Goal: Navigation & Orientation: Find specific page/section

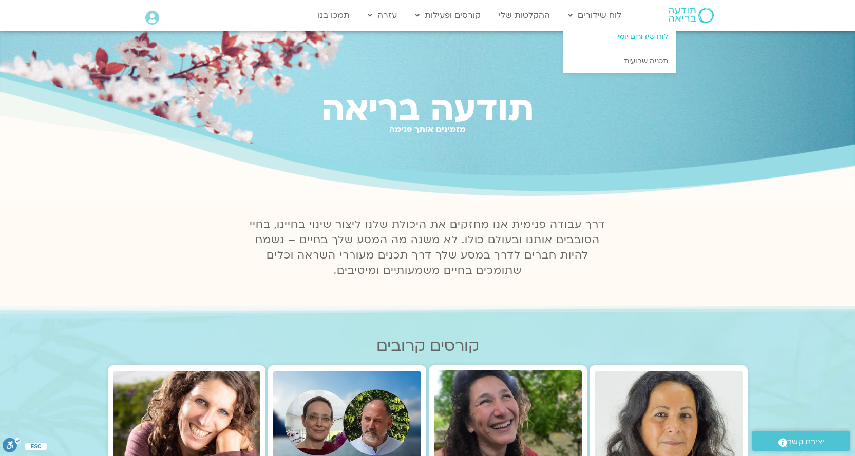
click at [637, 37] on link "לוח שידורים יומי" at bounding box center [619, 37] width 113 height 24
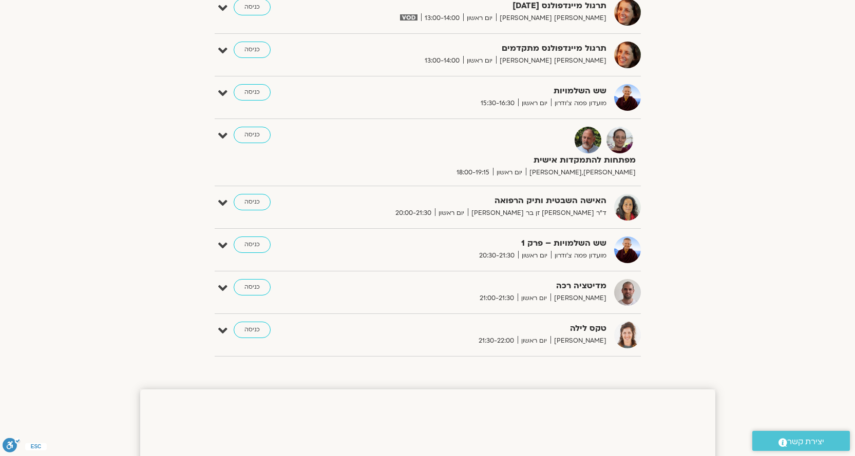
scroll to position [770, 0]
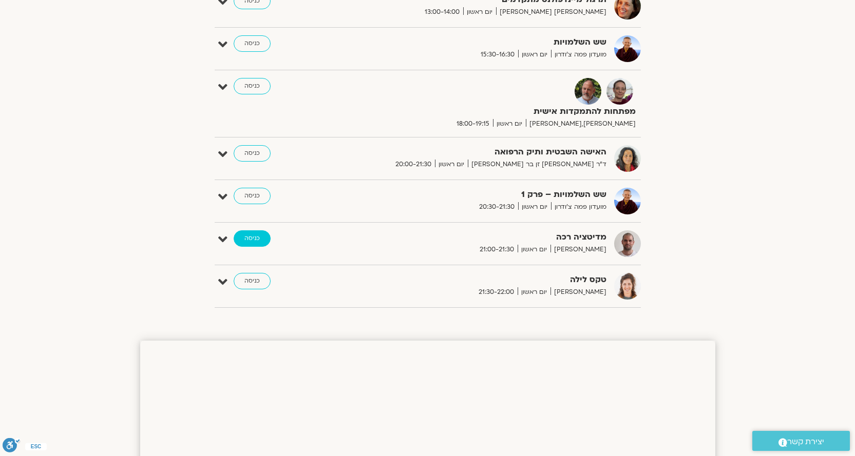
click at [247, 238] on link "כניסה" at bounding box center [252, 238] width 37 height 16
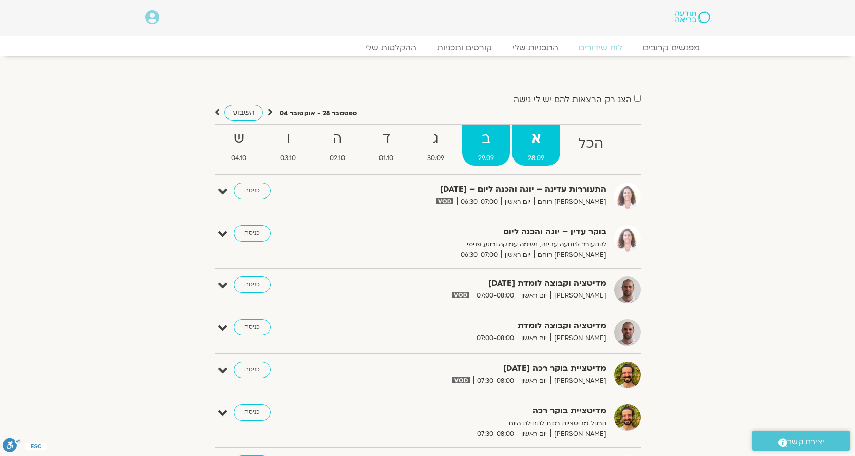
click at [486, 138] on strong "ב" at bounding box center [486, 138] width 48 height 23
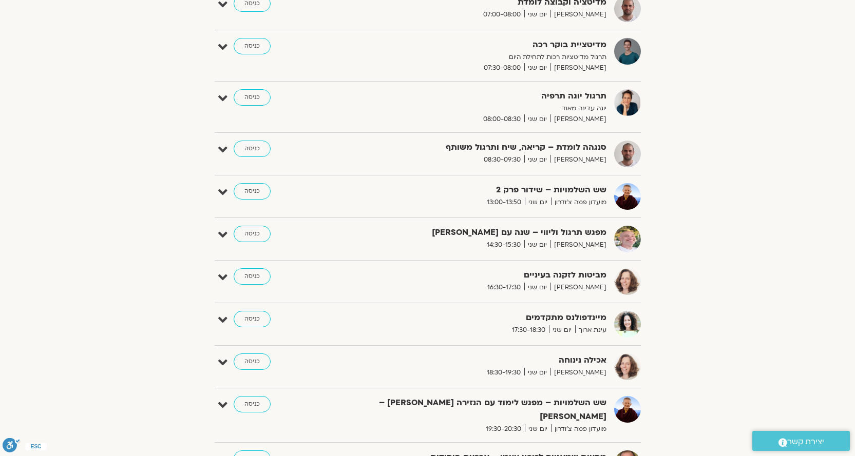
scroll to position [257, 0]
